Goal: Information Seeking & Learning: Learn about a topic

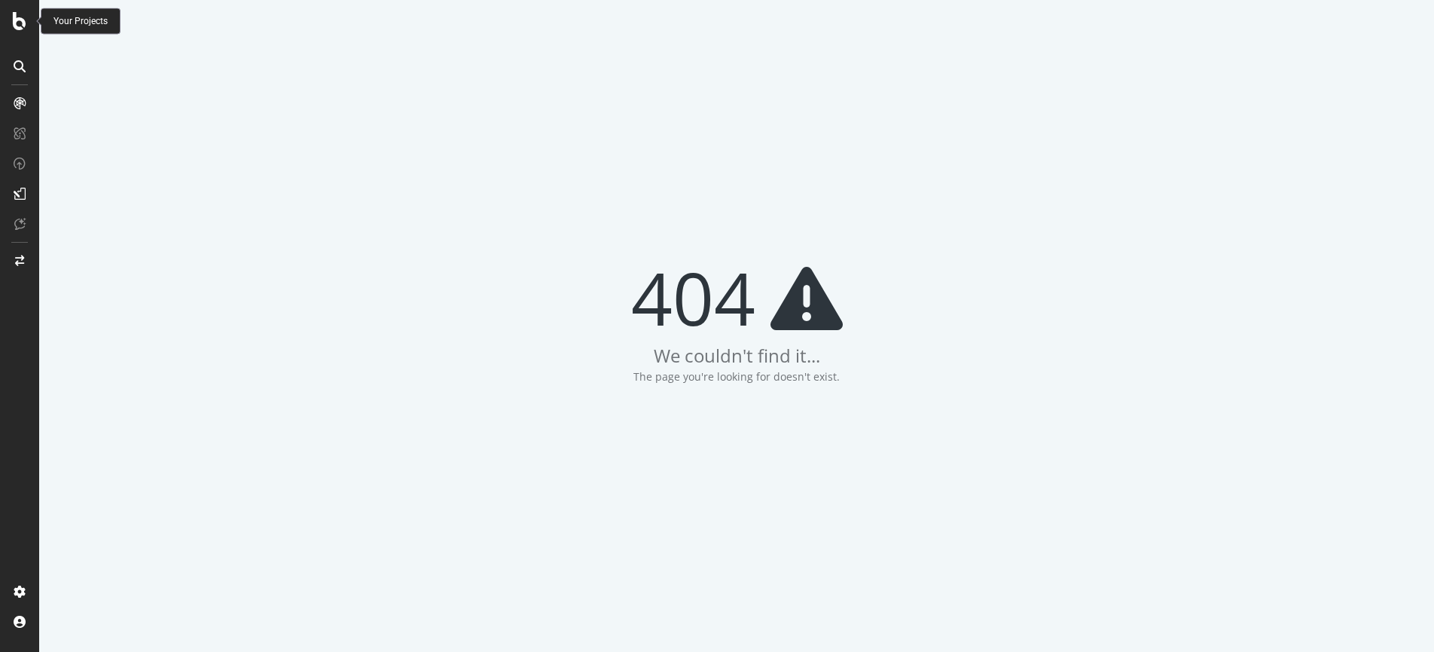
click at [29, 17] on div at bounding box center [20, 21] width 36 height 18
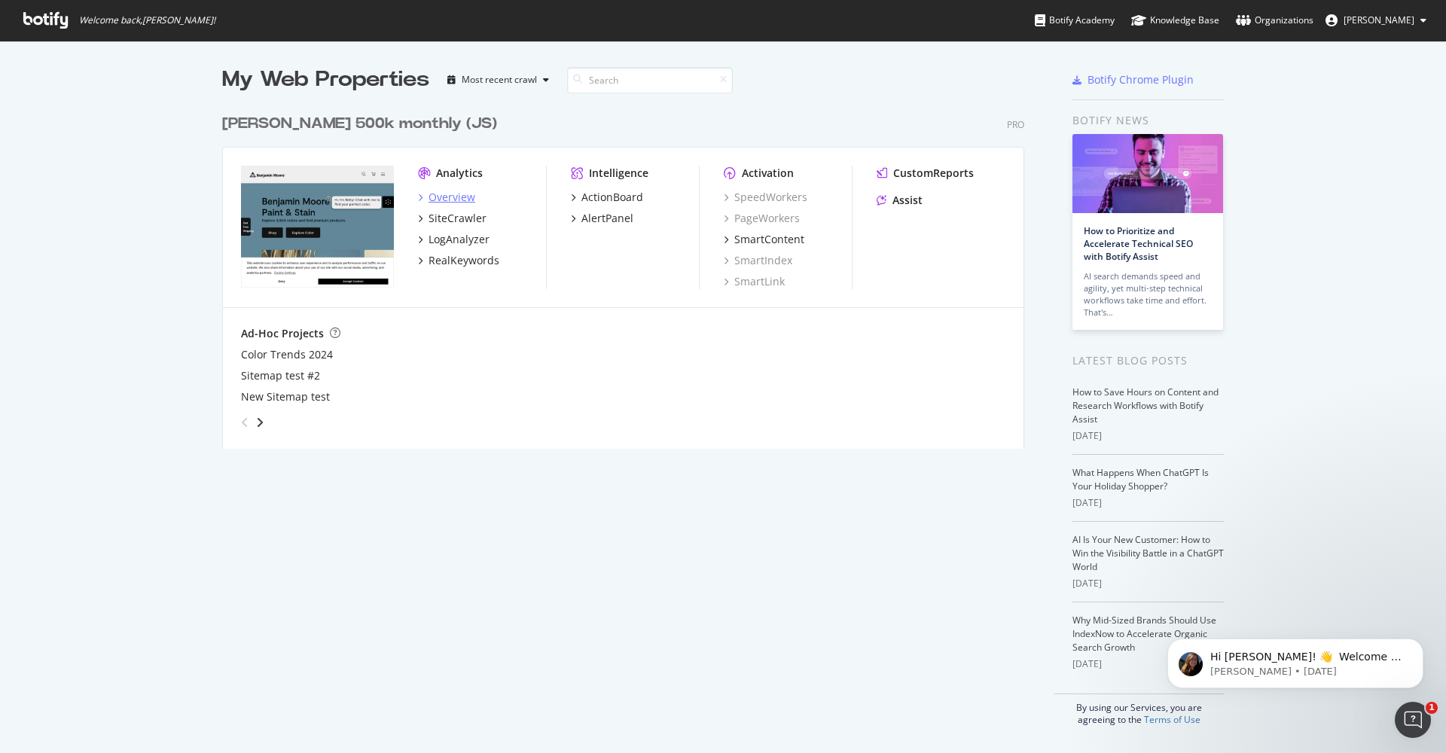
scroll to position [742, 1424]
click at [444, 202] on div "Overview" at bounding box center [452, 197] width 47 height 15
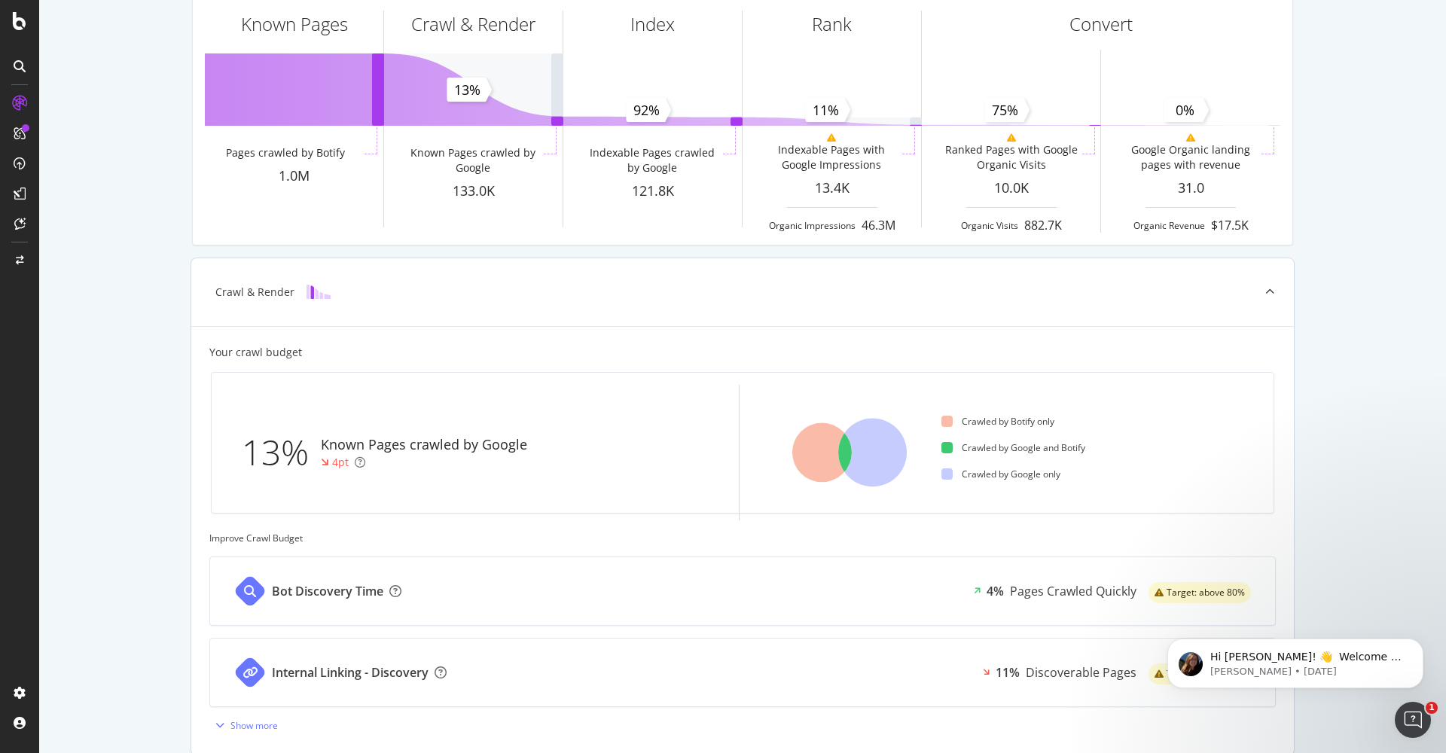
scroll to position [417, 0]
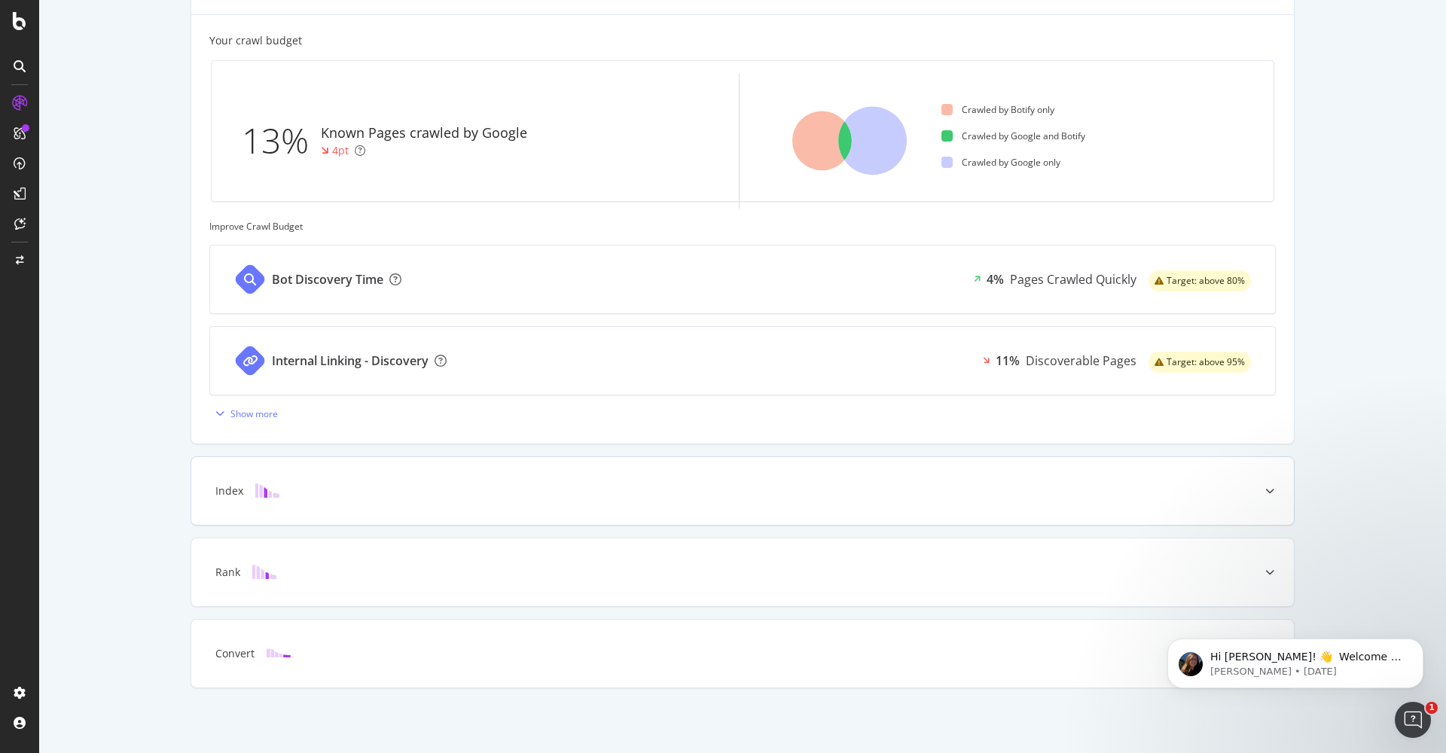
click at [294, 470] on div "Index" at bounding box center [742, 491] width 1103 height 68
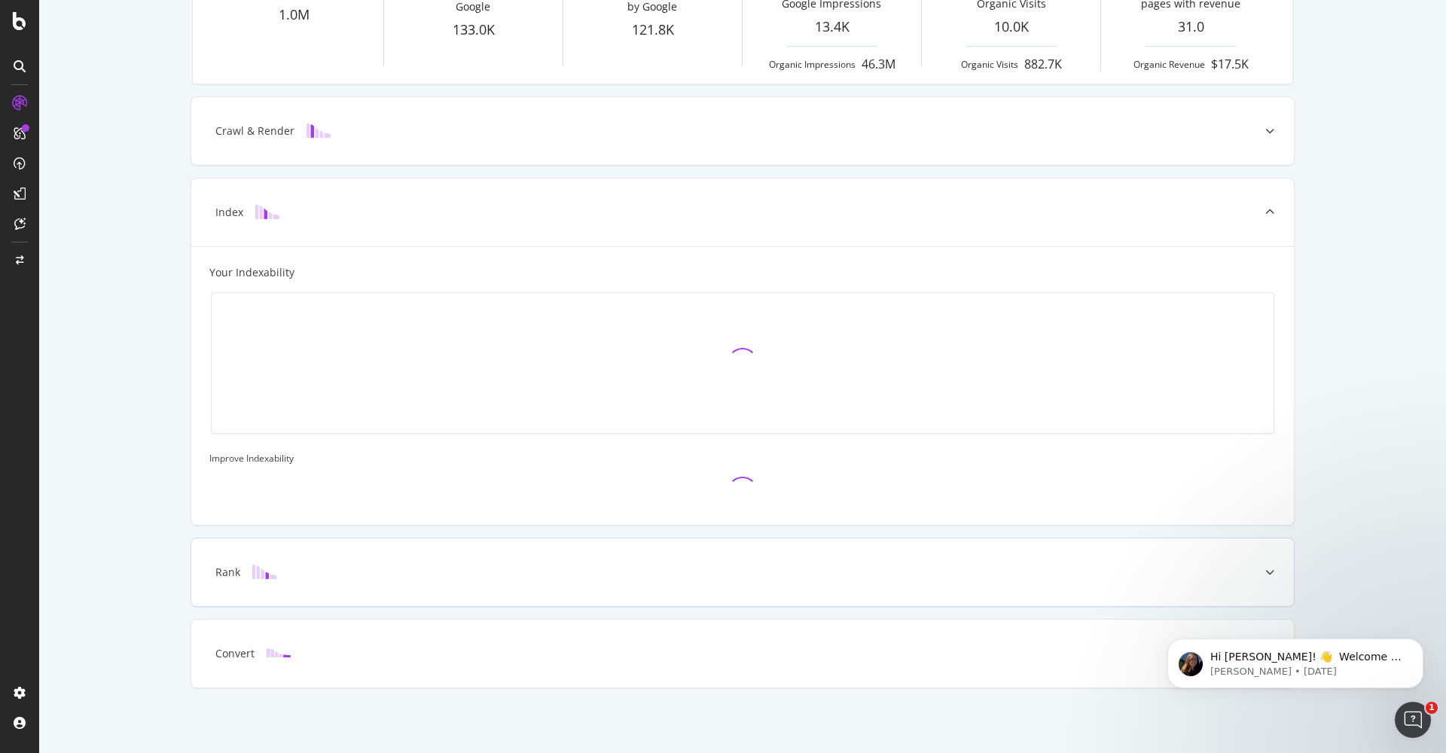
click at [325, 591] on div "Rank" at bounding box center [742, 573] width 1103 height 68
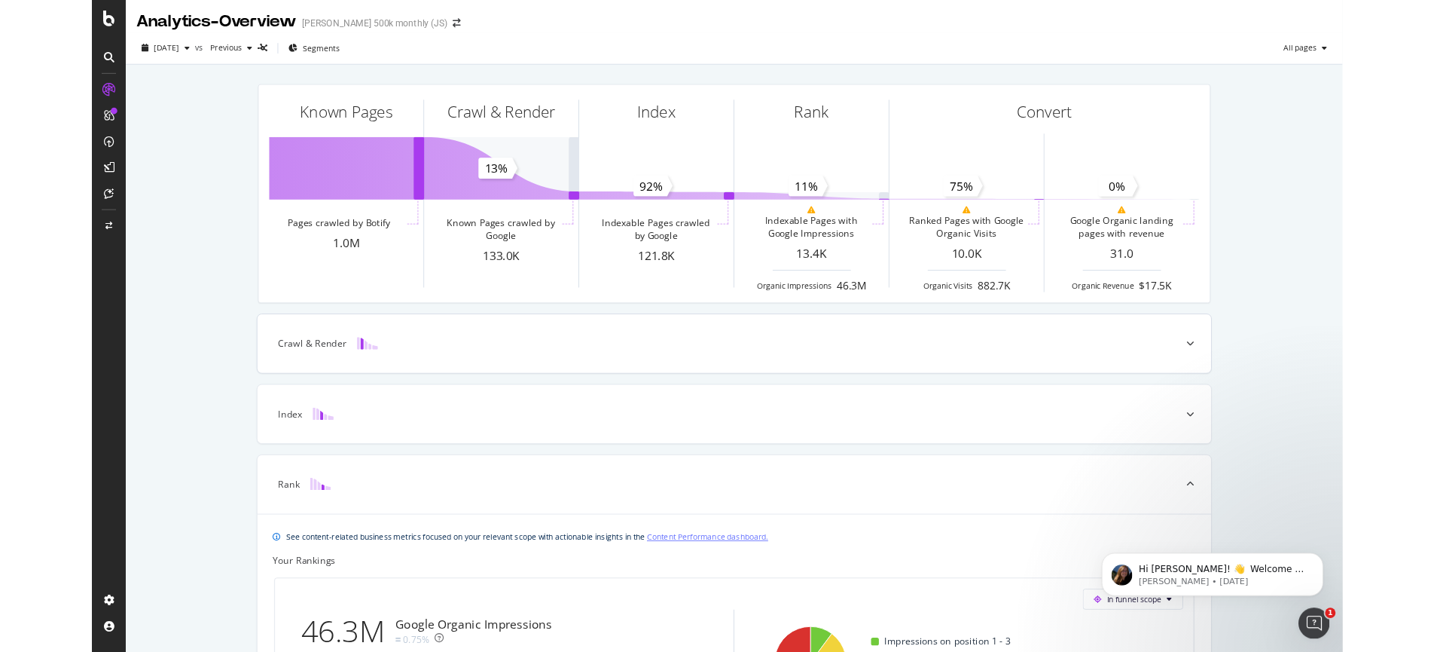
scroll to position [3, 0]
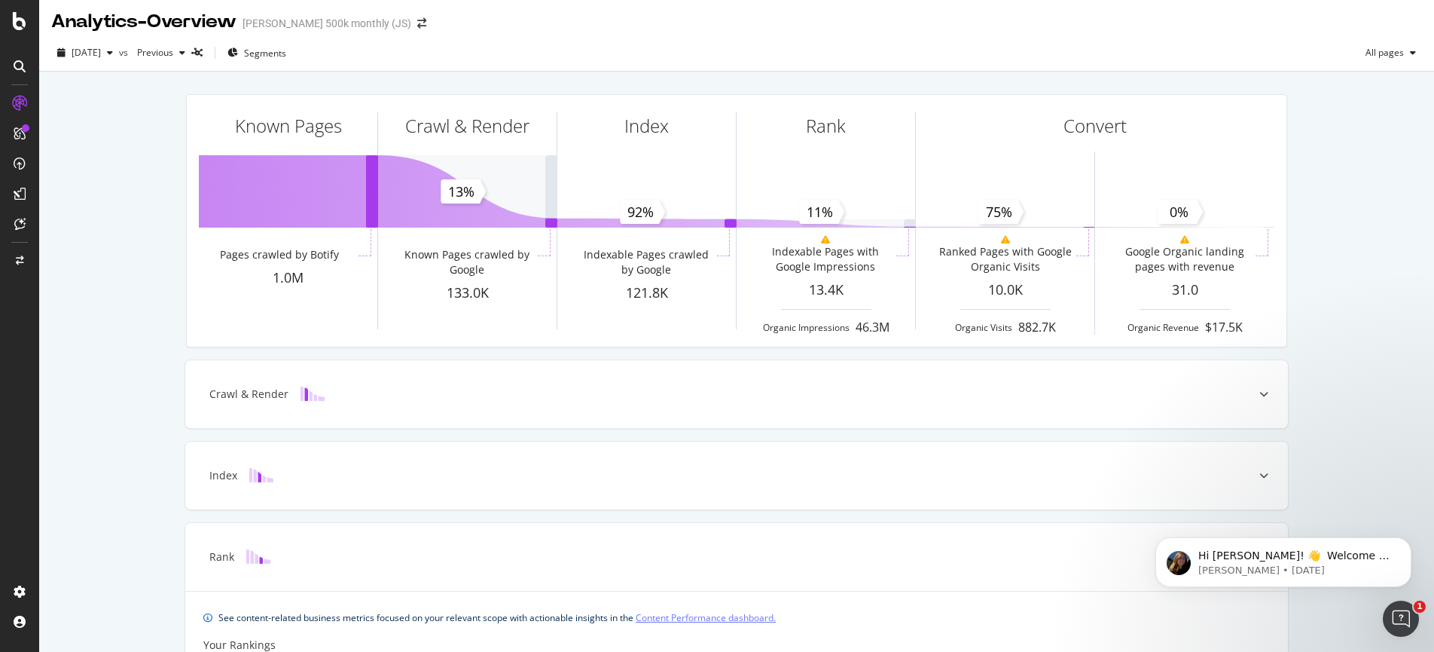
click at [1267, 2] on div "Analytics - Overview [PERSON_NAME] 500k monthly (JS)" at bounding box center [736, 16] width 1395 height 38
